Goal: Information Seeking & Learning: Understand process/instructions

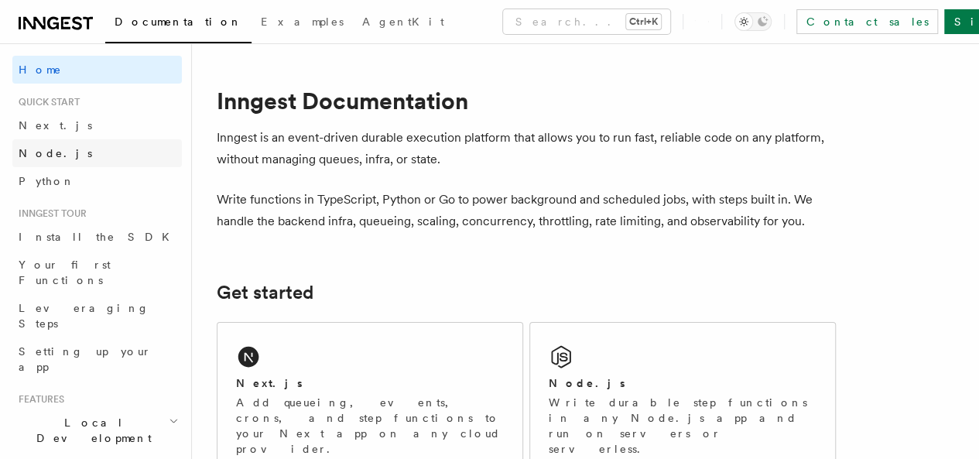
click at [47, 156] on span "Node.js" at bounding box center [55, 153] width 73 height 12
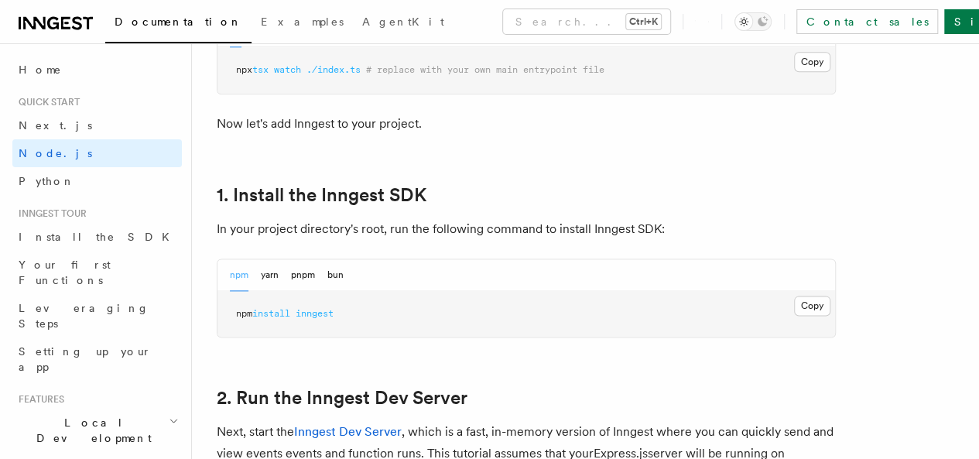
scroll to position [928, 0]
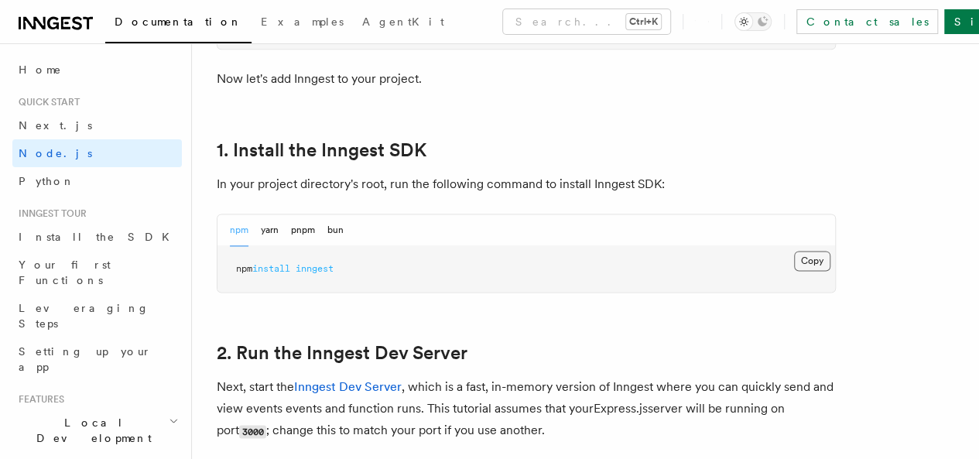
click at [794, 271] on button "Copy Copied" at bounding box center [812, 261] width 36 height 20
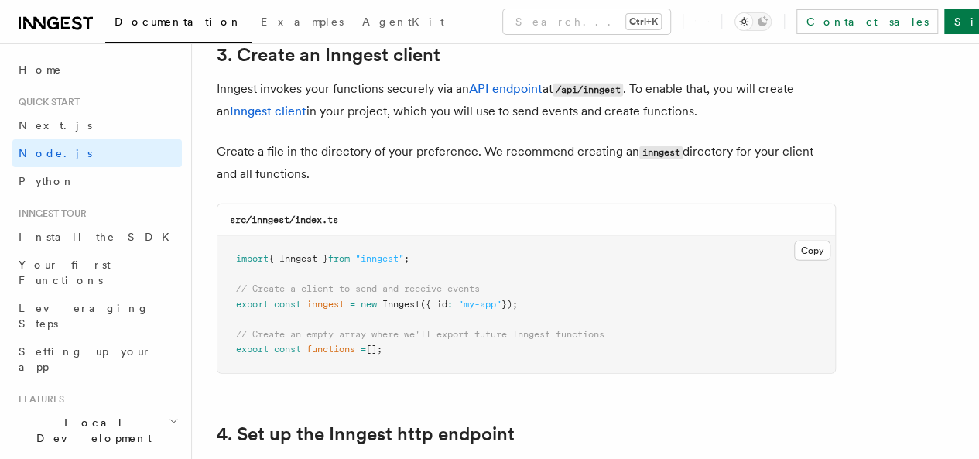
scroll to position [2012, 0]
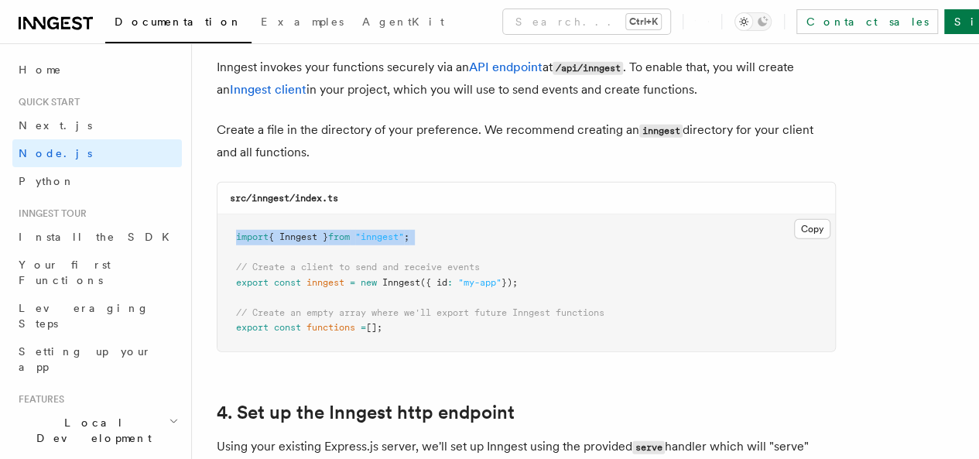
drag, startPoint x: 227, startPoint y: 225, endPoint x: 451, endPoint y: 241, distance: 225.0
click at [451, 241] on pre "import { Inngest } from "inngest" ; // Create a client to send and receive even…" at bounding box center [525, 282] width 617 height 137
drag, startPoint x: 231, startPoint y: 219, endPoint x: 477, endPoint y: 203, distance: 246.5
click at [477, 214] on pre "import { Inngest } from "inngest" ; // Create a client to send and receive even…" at bounding box center [525, 282] width 617 height 137
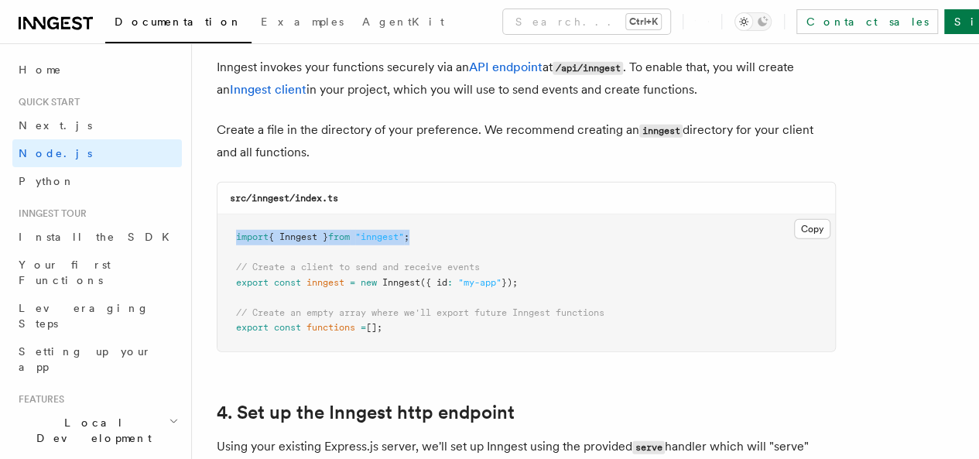
copy span "import { Inngest } from "inngest" ;"
drag, startPoint x: 251, startPoint y: 268, endPoint x: 333, endPoint y: 294, distance: 86.6
click at [291, 280] on pre "import { Inngest } from "inngest" ; // Create a client to send and receive even…" at bounding box center [525, 282] width 617 height 137
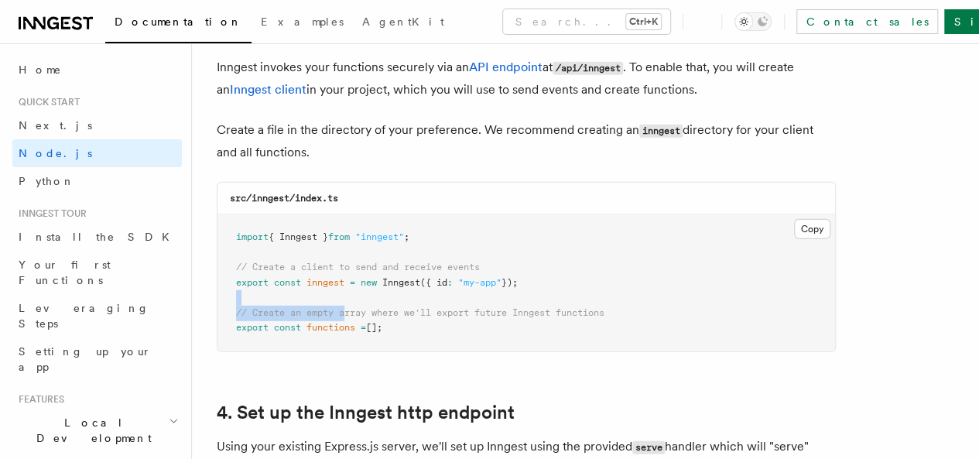
drag, startPoint x: 353, startPoint y: 296, endPoint x: 508, endPoint y: 285, distance: 155.9
click at [508, 285] on pre "import { Inngest } from "inngest" ; // Create a client to send and receive even…" at bounding box center [525, 282] width 617 height 137
click at [365, 278] on pre "import { Inngest } from "inngest" ; // Create a client to send and receive even…" at bounding box center [525, 282] width 617 height 137
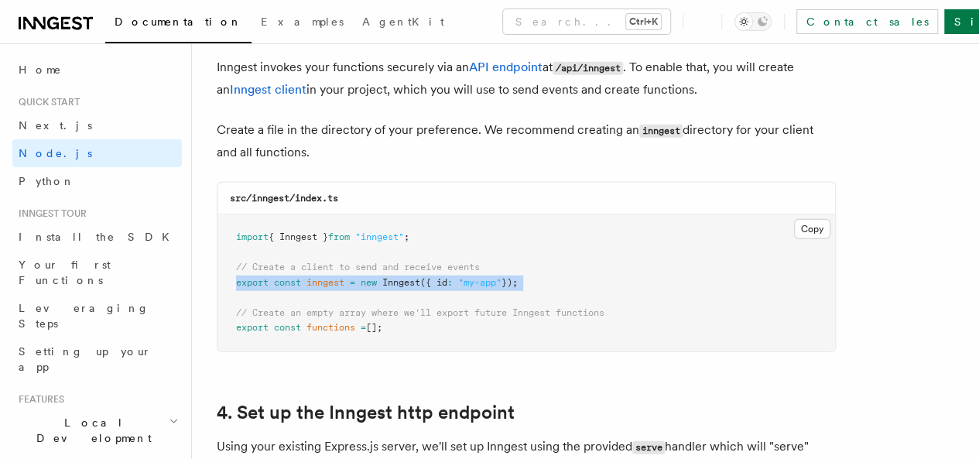
drag, startPoint x: 292, startPoint y: 276, endPoint x: 330, endPoint y: 284, distance: 38.7
click at [328, 283] on pre "import { Inngest } from "inngest" ; // Create a client to send and receive even…" at bounding box center [525, 282] width 617 height 137
drag, startPoint x: 233, startPoint y: 309, endPoint x: 429, endPoint y: 332, distance: 197.0
click at [429, 332] on pre "import { Inngest } from "inngest" ; // Create a client to send and receive even…" at bounding box center [525, 282] width 617 height 137
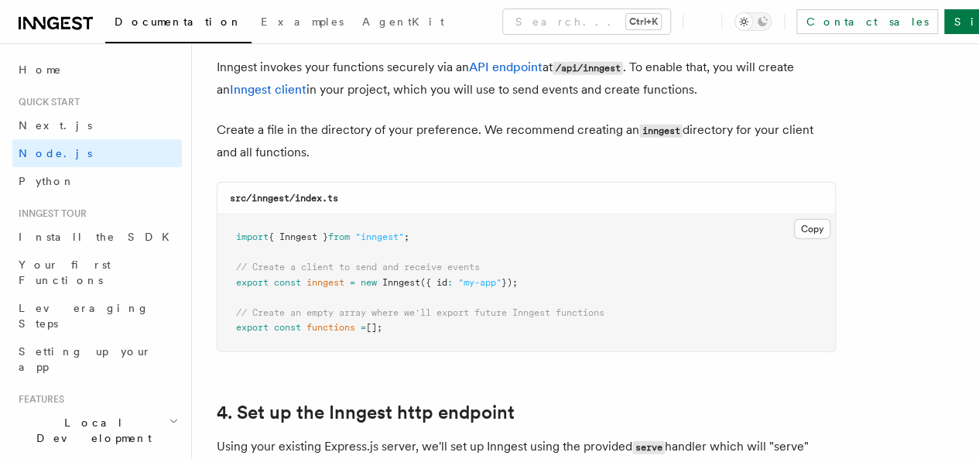
drag, startPoint x: 236, startPoint y: 316, endPoint x: 405, endPoint y: 323, distance: 168.8
click at [405, 323] on pre "import { Inngest } from "inngest" ; // Create a client to send and receive even…" at bounding box center [525, 282] width 617 height 137
copy span "export const functions = [];"
click at [426, 313] on pre "import { Inngest } from "inngest" ; // Create a client to send and receive even…" at bounding box center [525, 282] width 617 height 137
drag, startPoint x: 238, startPoint y: 255, endPoint x: 529, endPoint y: 258, distance: 291.7
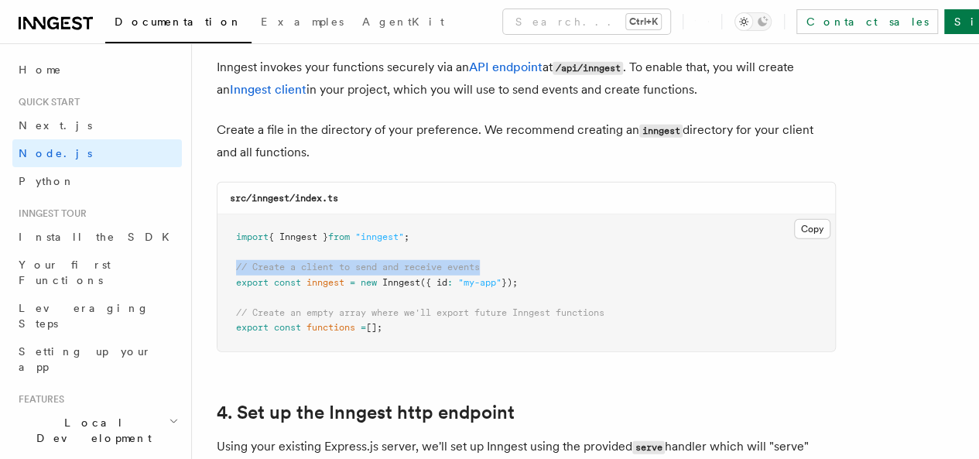
click at [529, 258] on pre "import { Inngest } from "inngest" ; // Create a client to send and receive even…" at bounding box center [525, 282] width 617 height 137
copy span "// Create a client to send and receive events"
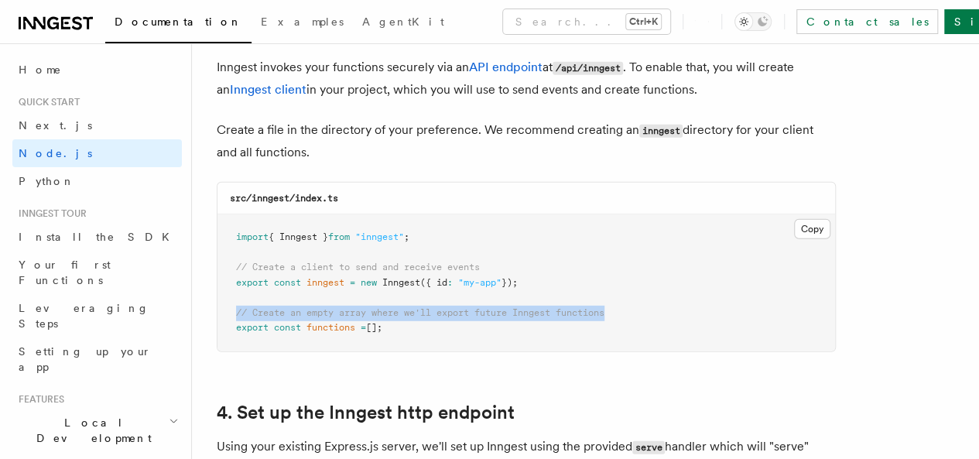
drag, startPoint x: 231, startPoint y: 297, endPoint x: 631, endPoint y: 299, distance: 400.8
click at [631, 299] on pre "import { Inngest } from "inngest" ; // Create a client to send and receive even…" at bounding box center [525, 282] width 617 height 137
copy span "// Create an empty array where we'll export future Inngest functions"
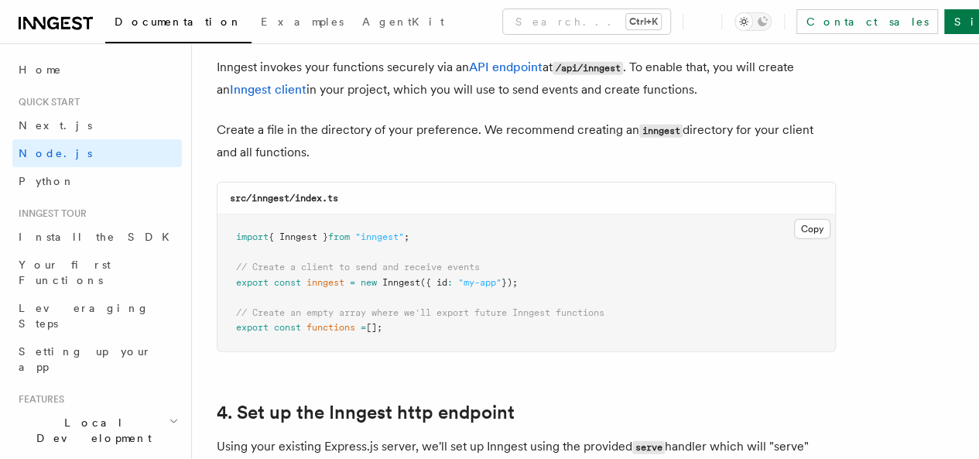
click at [416, 330] on pre "import { Inngest } from "inngest" ; // Create a client to send and receive even…" at bounding box center [525, 282] width 617 height 137
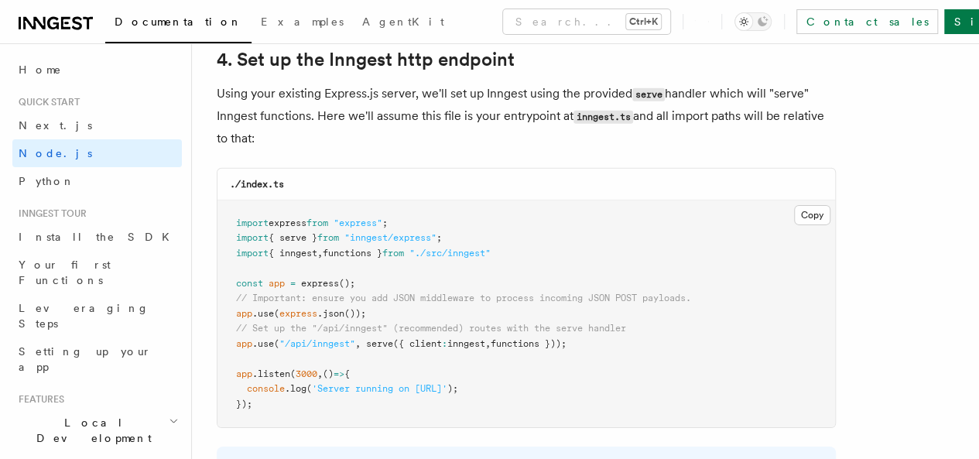
scroll to position [2398, 0]
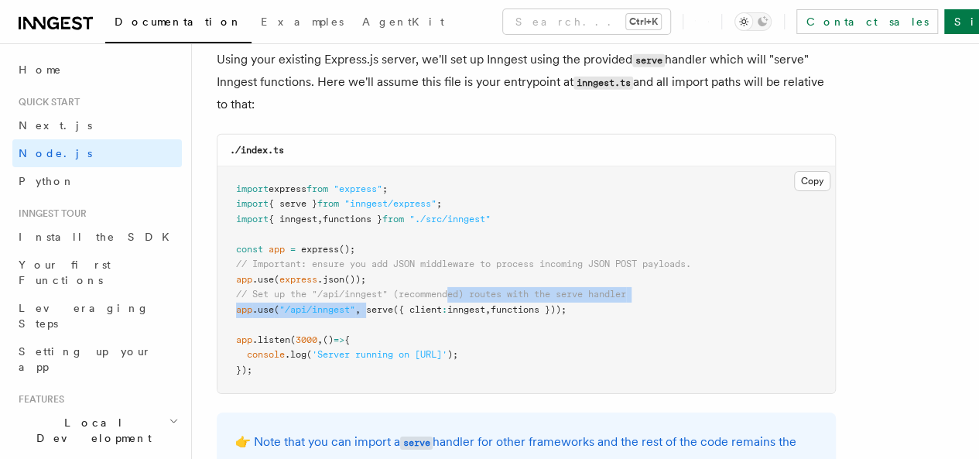
drag, startPoint x: 371, startPoint y: 296, endPoint x: 467, endPoint y: 295, distance: 96.7
click at [456, 287] on pre "import express from "express" ; import { serve } from "inngest/express" ; impor…" at bounding box center [525, 279] width 617 height 227
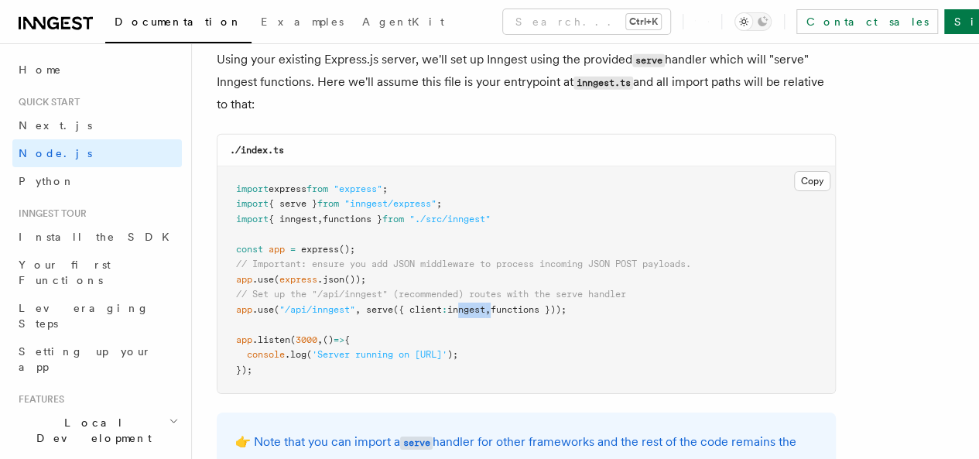
drag, startPoint x: 467, startPoint y: 295, endPoint x: 518, endPoint y: 303, distance: 50.9
click at [504, 304] on span "app .use ( "/api/inngest" , serve ({ client : inngest , functions }));" at bounding box center [401, 309] width 330 height 11
click at [521, 303] on pre "import express from "express" ; import { serve } from "inngest/express" ; impor…" at bounding box center [525, 279] width 617 height 227
drag, startPoint x: 369, startPoint y: 295, endPoint x: 573, endPoint y: 306, distance: 203.8
click at [573, 306] on pre "import express from "express" ; import { serve } from "inngest/express" ; impor…" at bounding box center [525, 279] width 617 height 227
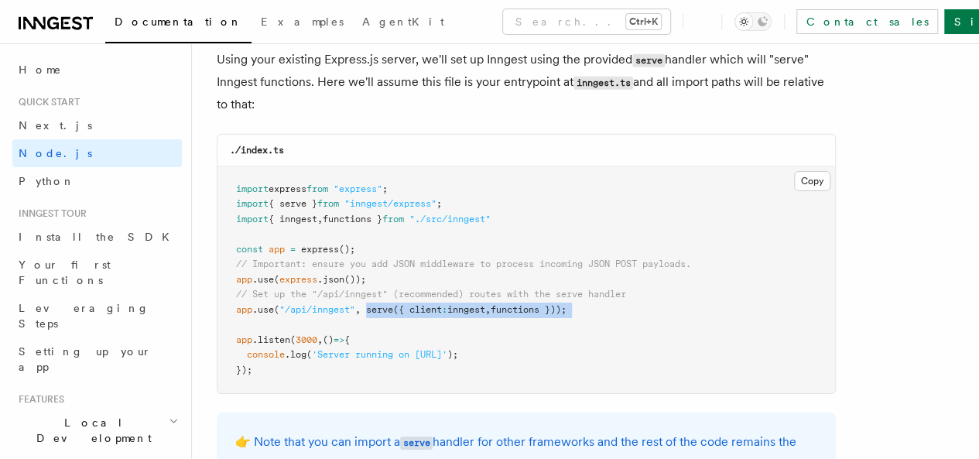
copy code "serve ({ client : inngest , functions }));"
click at [501, 241] on pre "import express from "express" ; import { serve } from "inngest/express" ; impor…" at bounding box center [525, 279] width 617 height 227
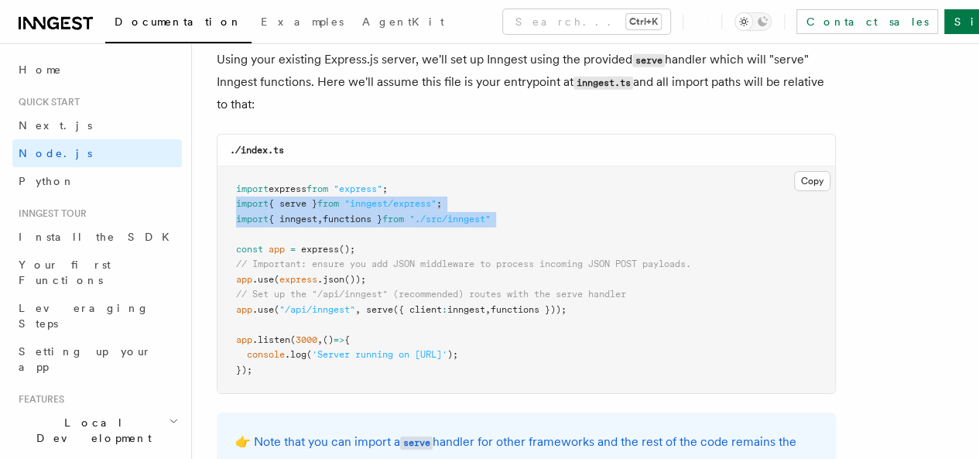
drag, startPoint x: 236, startPoint y: 190, endPoint x: 512, endPoint y: 216, distance: 277.5
click at [512, 216] on pre "import express from "express" ; import { serve } from "inngest/express" ; impor…" at bounding box center [525, 279] width 617 height 227
copy code "import { serve } from "inngest/express" ; import { inngest , functions } from "…"
click at [512, 223] on pre "import express from "express" ; import { serve } from "inngest/express" ; impor…" at bounding box center [525, 279] width 617 height 227
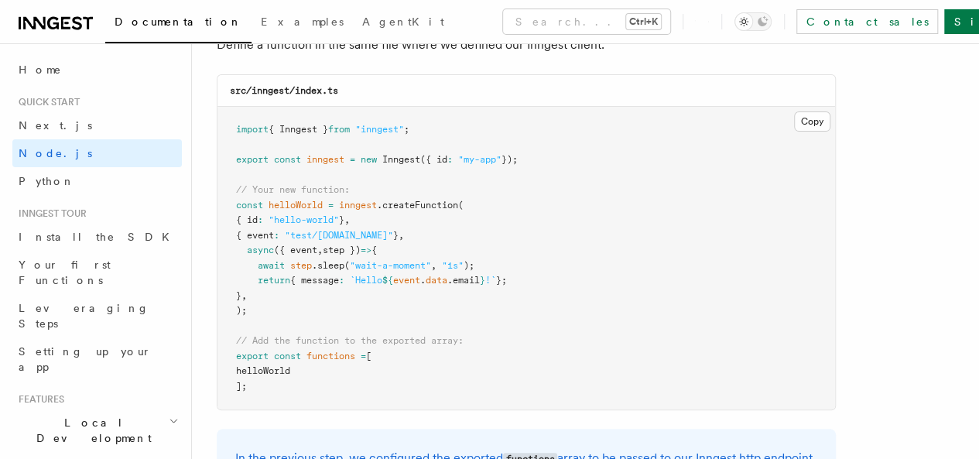
scroll to position [3095, 0]
